Goal: Navigation & Orientation: Understand site structure

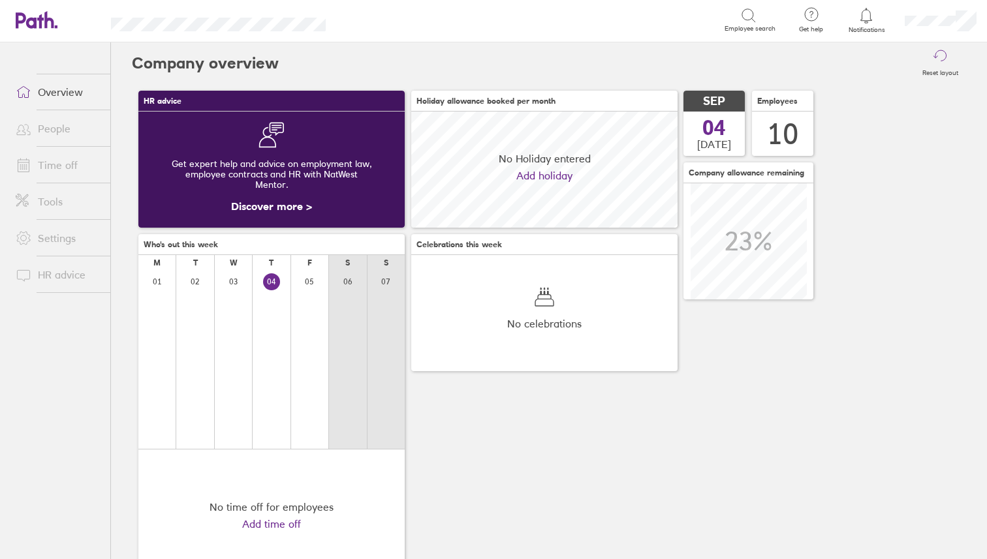
scroll to position [116, 266]
click at [44, 161] on link "Time off" at bounding box center [57, 165] width 105 height 26
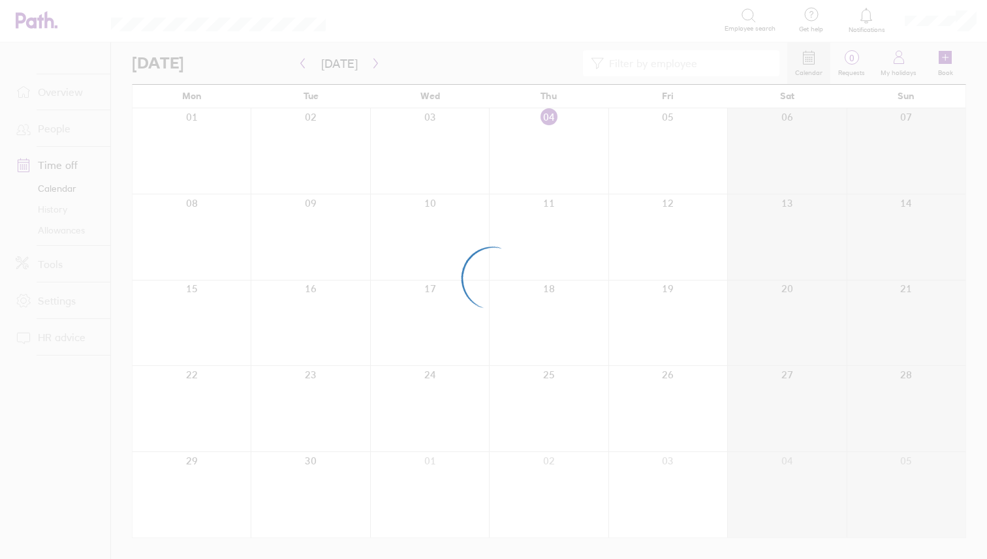
click at [51, 229] on div at bounding box center [493, 279] width 987 height 559
drag, startPoint x: 51, startPoint y: 229, endPoint x: 75, endPoint y: 229, distance: 24.2
click at [51, 228] on div at bounding box center [493, 279] width 987 height 559
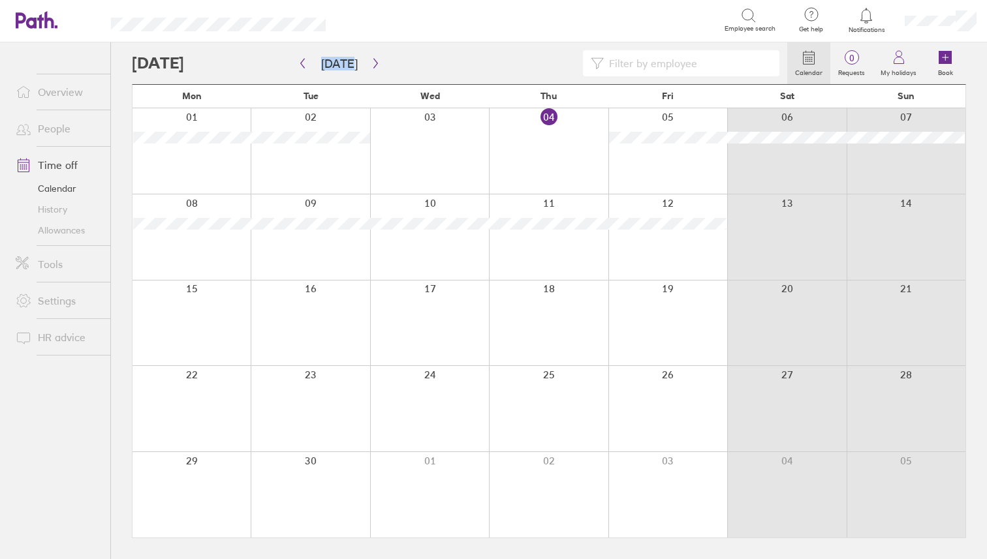
click at [55, 227] on link "Allowances" at bounding box center [57, 230] width 105 height 21
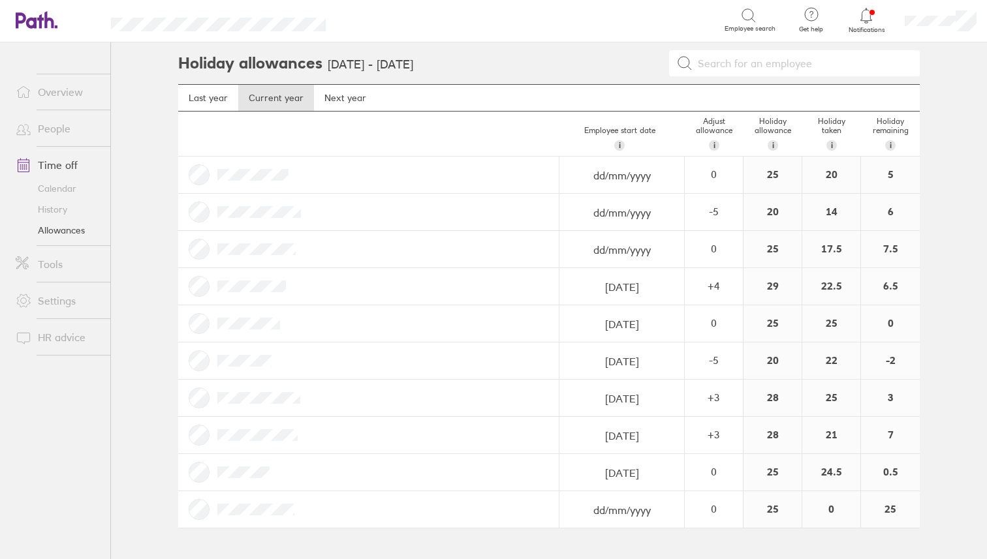
click at [42, 93] on link "Overview" at bounding box center [57, 92] width 105 height 26
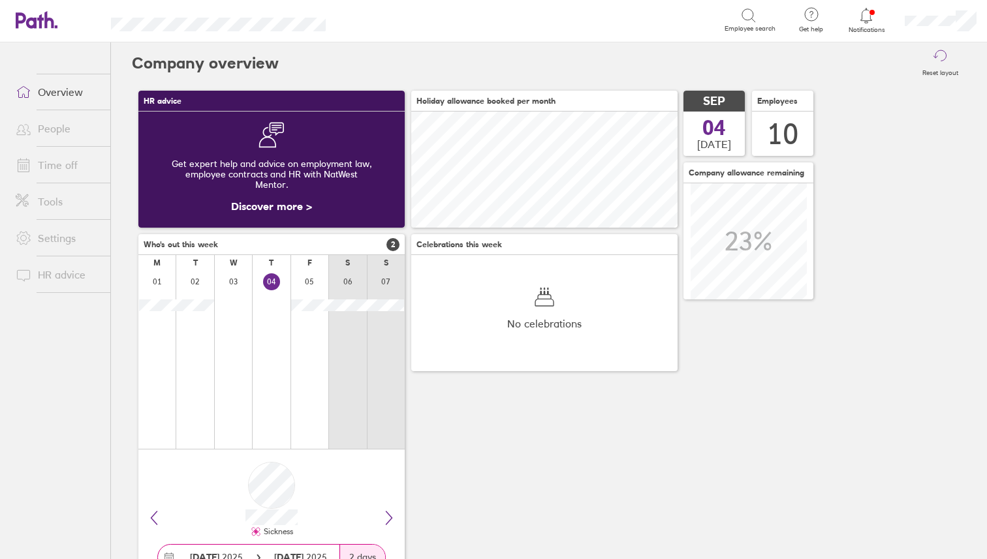
scroll to position [116, 266]
click at [39, 127] on link "People" at bounding box center [57, 129] width 105 height 26
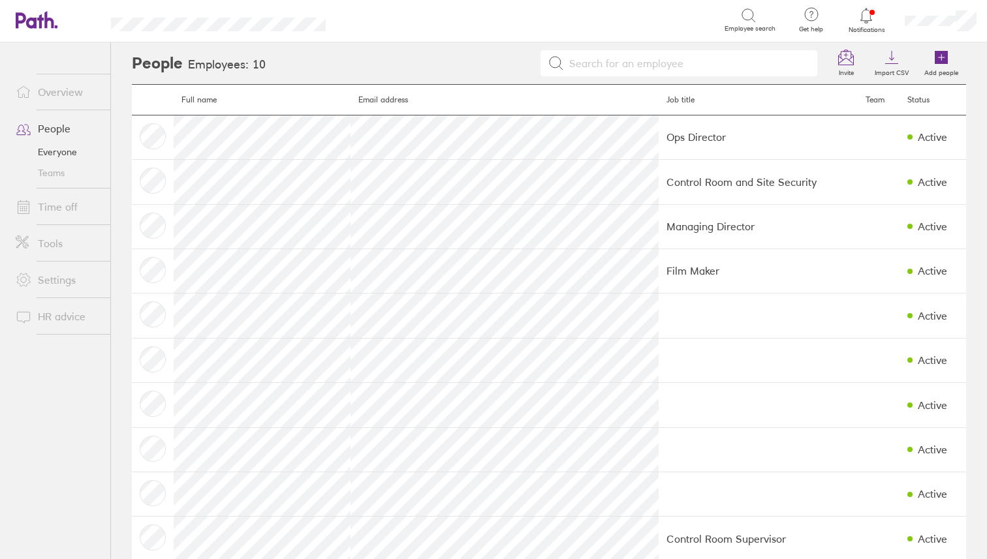
click at [54, 90] on link "Overview" at bounding box center [57, 92] width 105 height 26
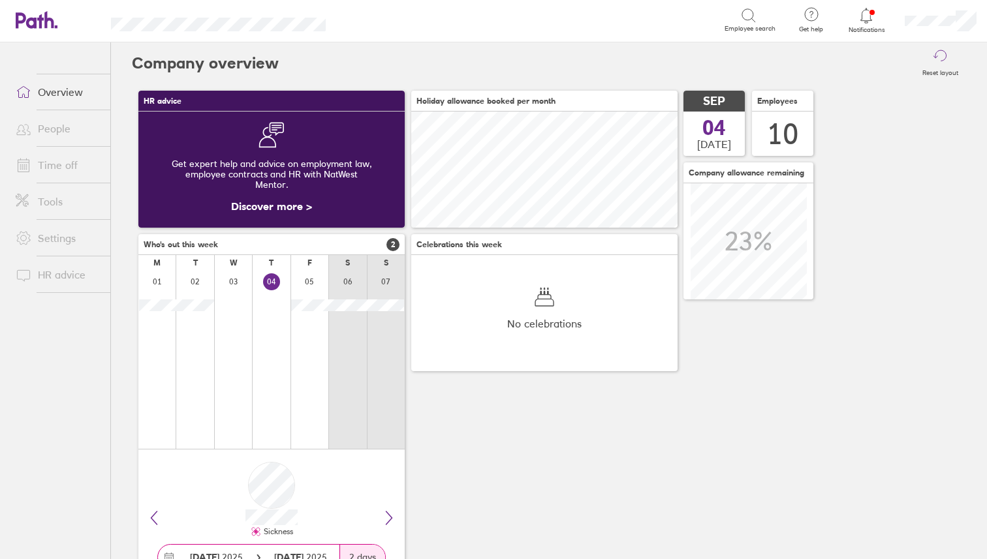
scroll to position [116, 266]
click at [49, 170] on link "Time off" at bounding box center [57, 165] width 105 height 26
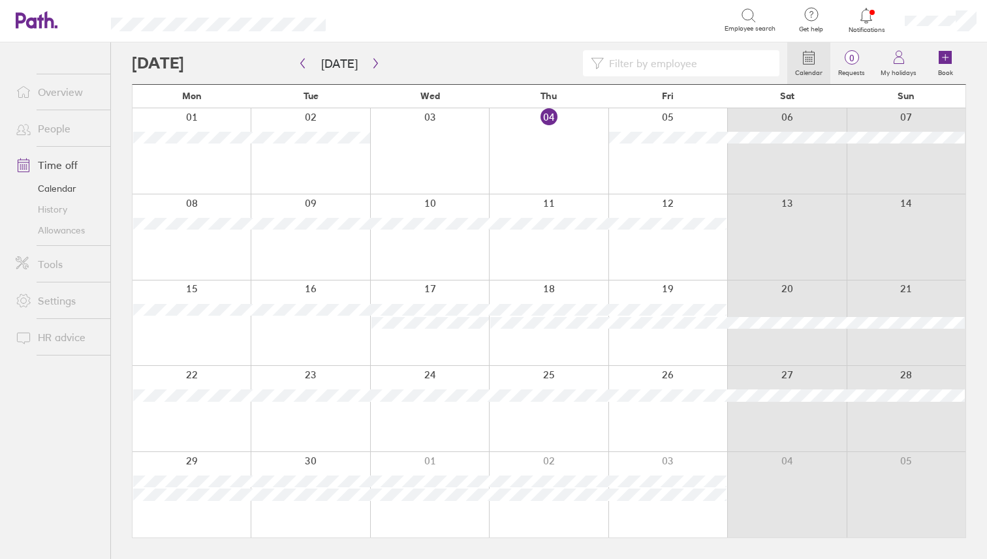
click at [59, 230] on link "Allowances" at bounding box center [57, 230] width 105 height 21
click at [371, 67] on icon "button" at bounding box center [376, 63] width 10 height 10
